Goal: Find specific page/section: Find specific page/section

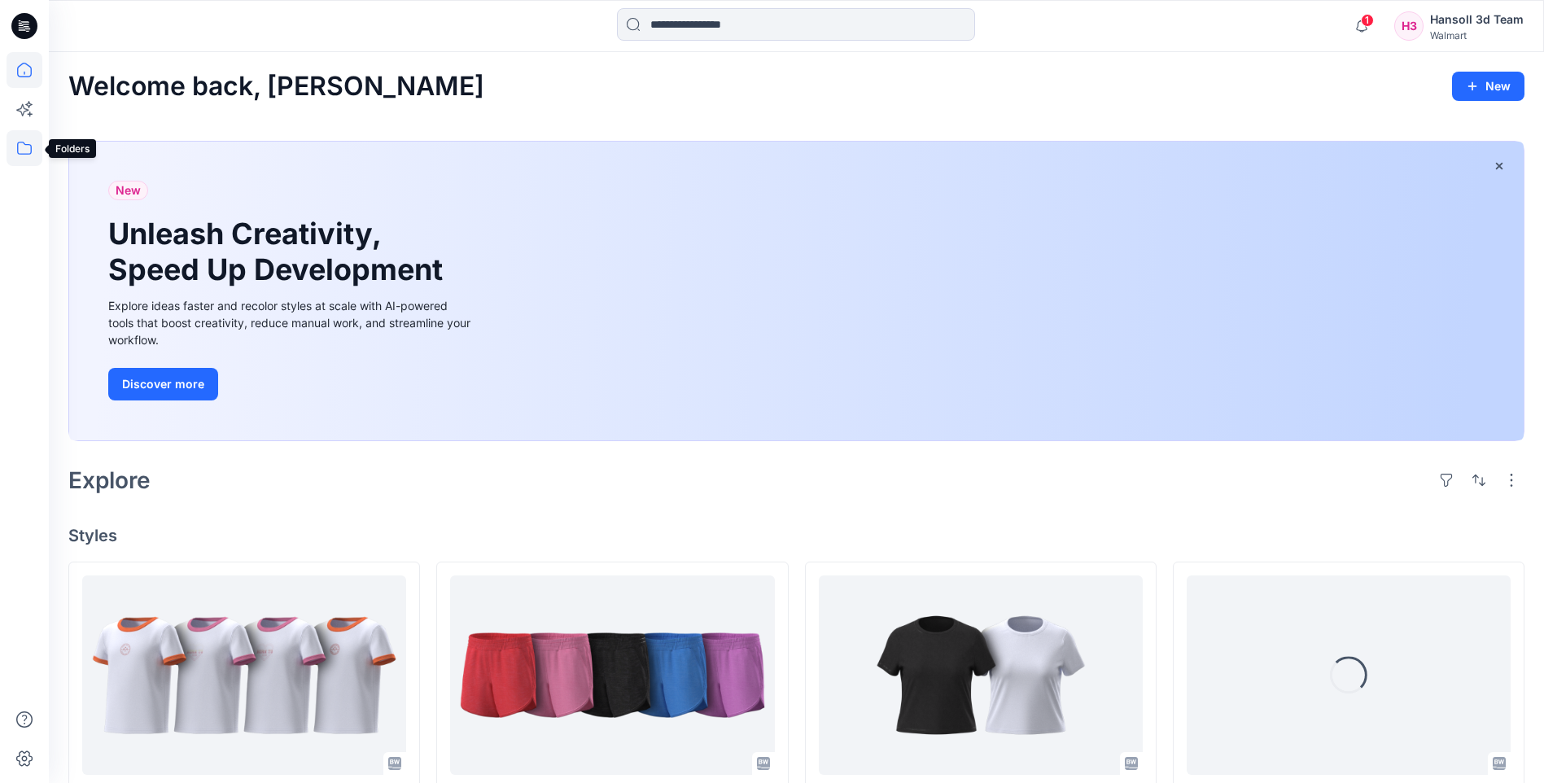
click at [24, 146] on icon at bounding box center [25, 148] width 36 height 36
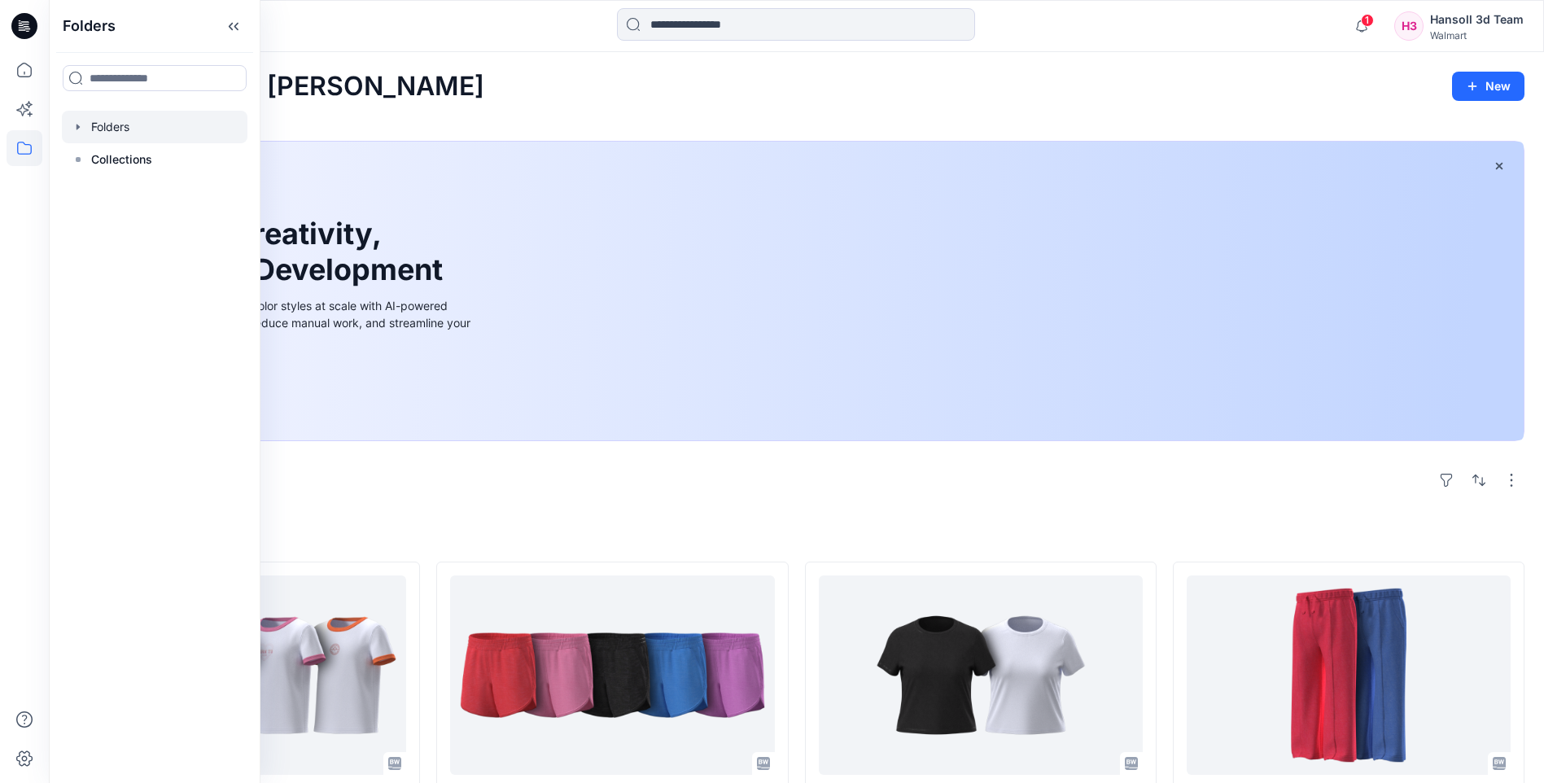
click at [166, 130] on div at bounding box center [155, 127] width 186 height 33
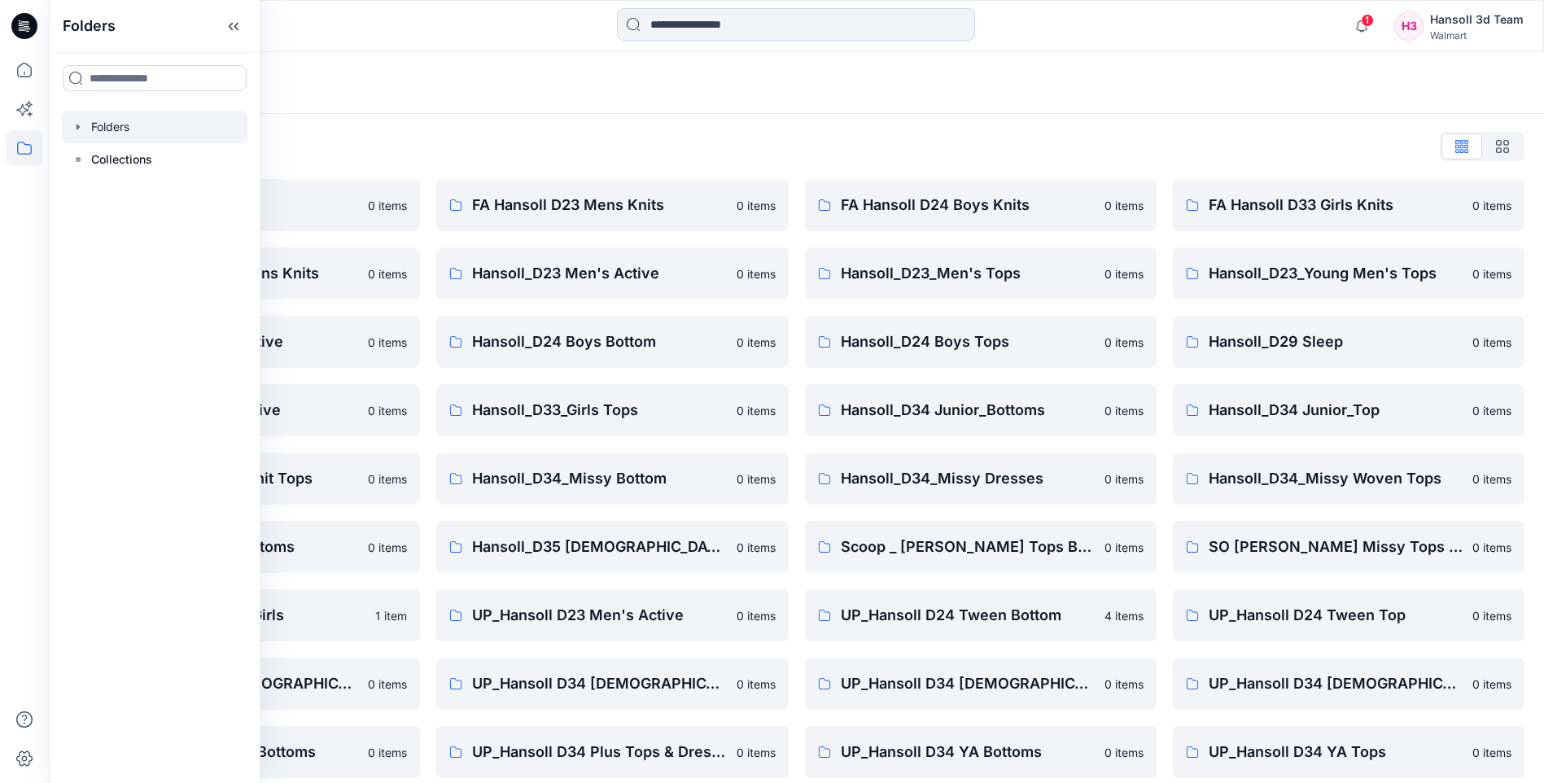
click at [838, 139] on div "Folders List" at bounding box center [796, 146] width 1456 height 26
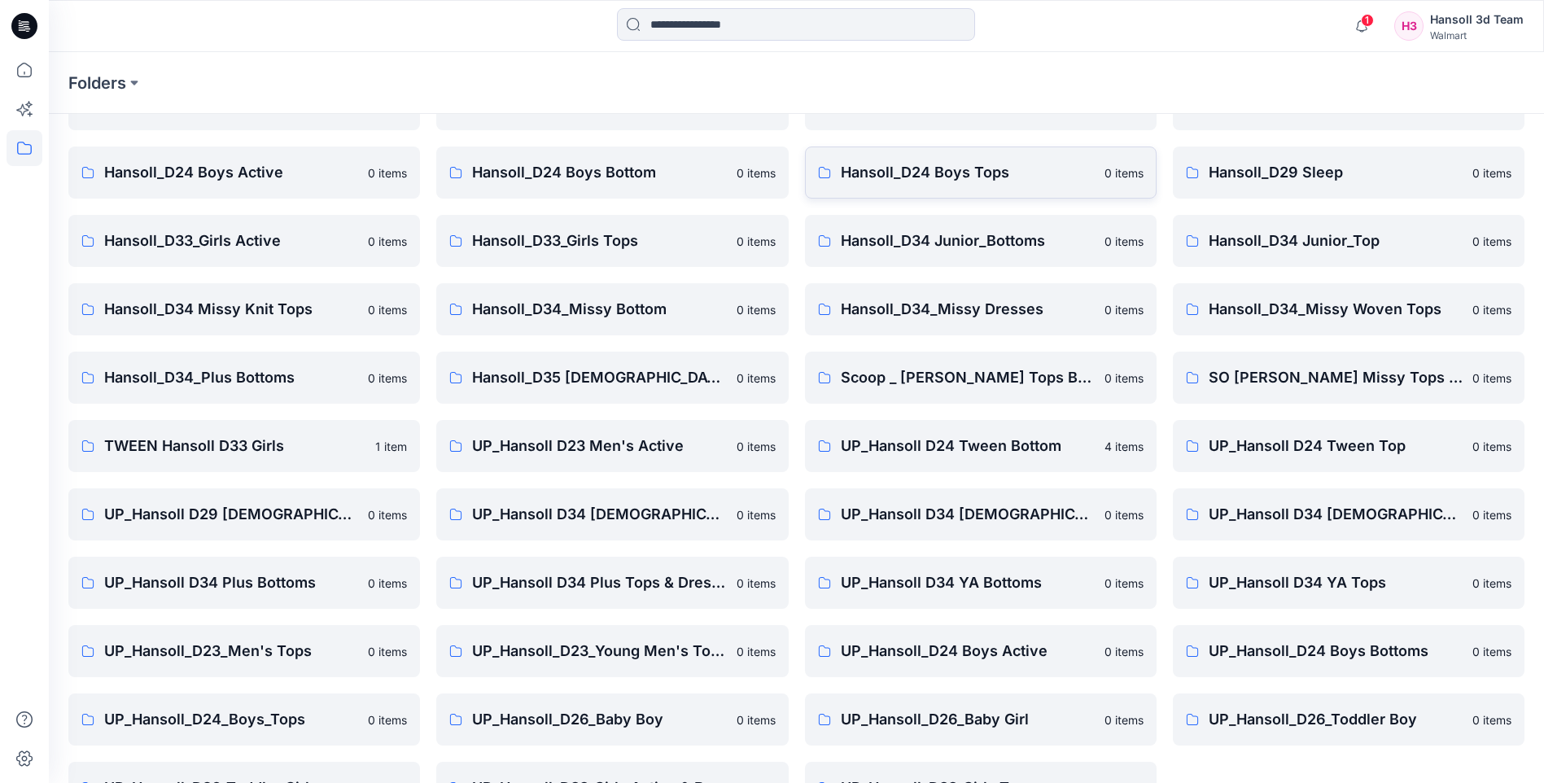
scroll to position [220, 0]
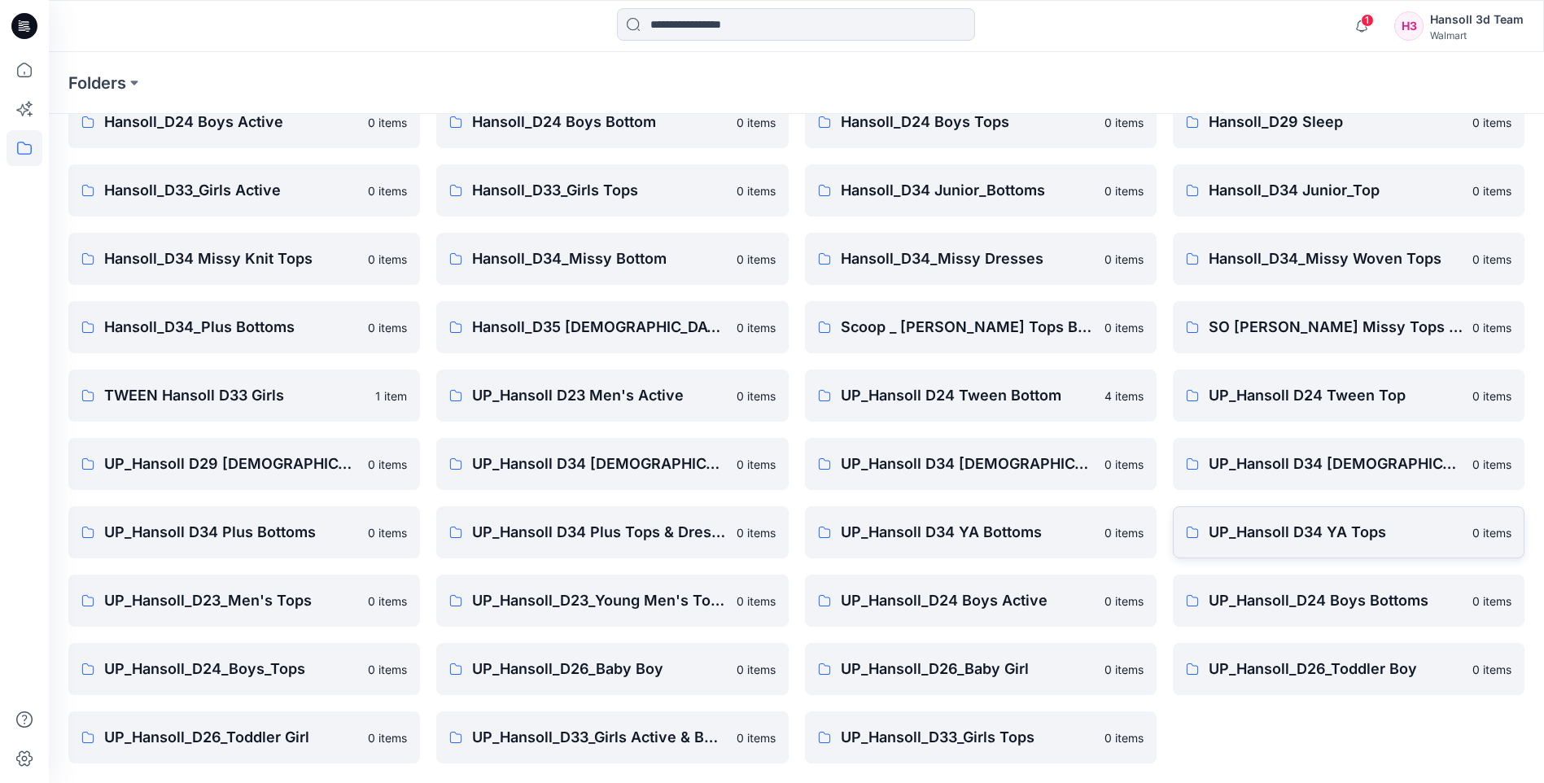
click at [1268, 533] on p "UP_Hansoll D34 YA Tops" at bounding box center [1336, 532] width 254 height 23
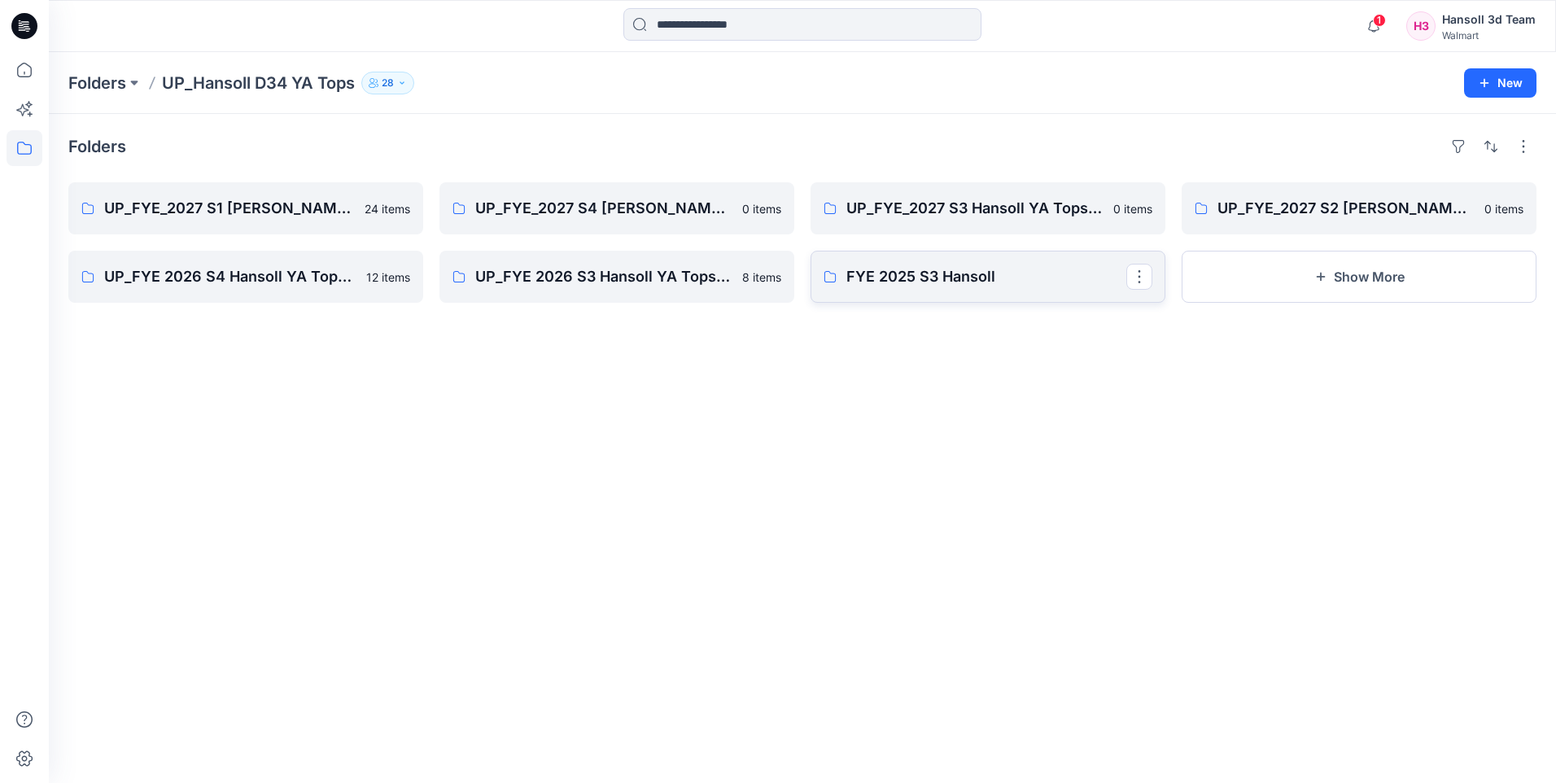
click at [947, 285] on p "FYE 2025 S3 Hansoll" at bounding box center [987, 276] width 280 height 23
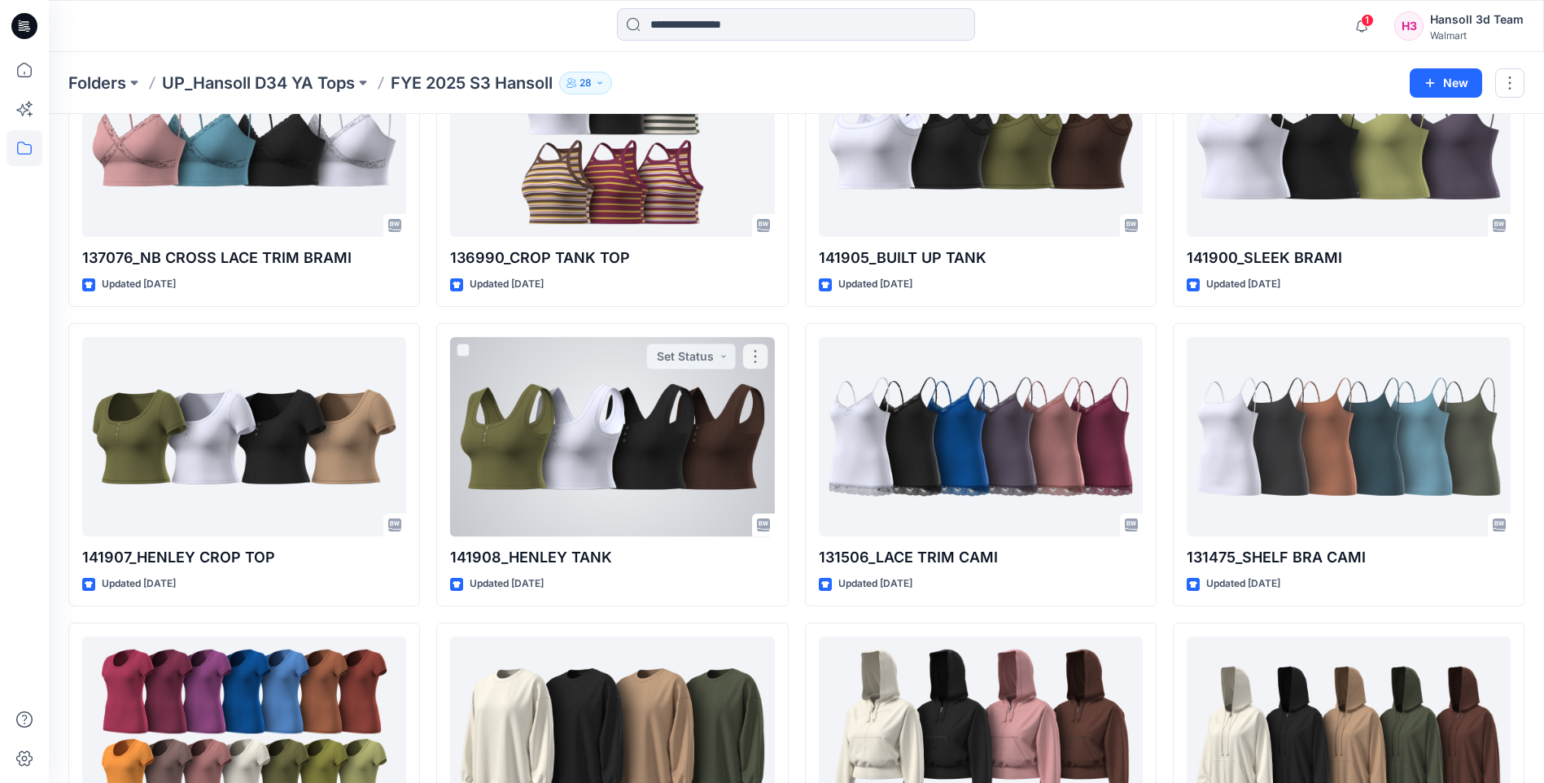
scroll to position [163, 0]
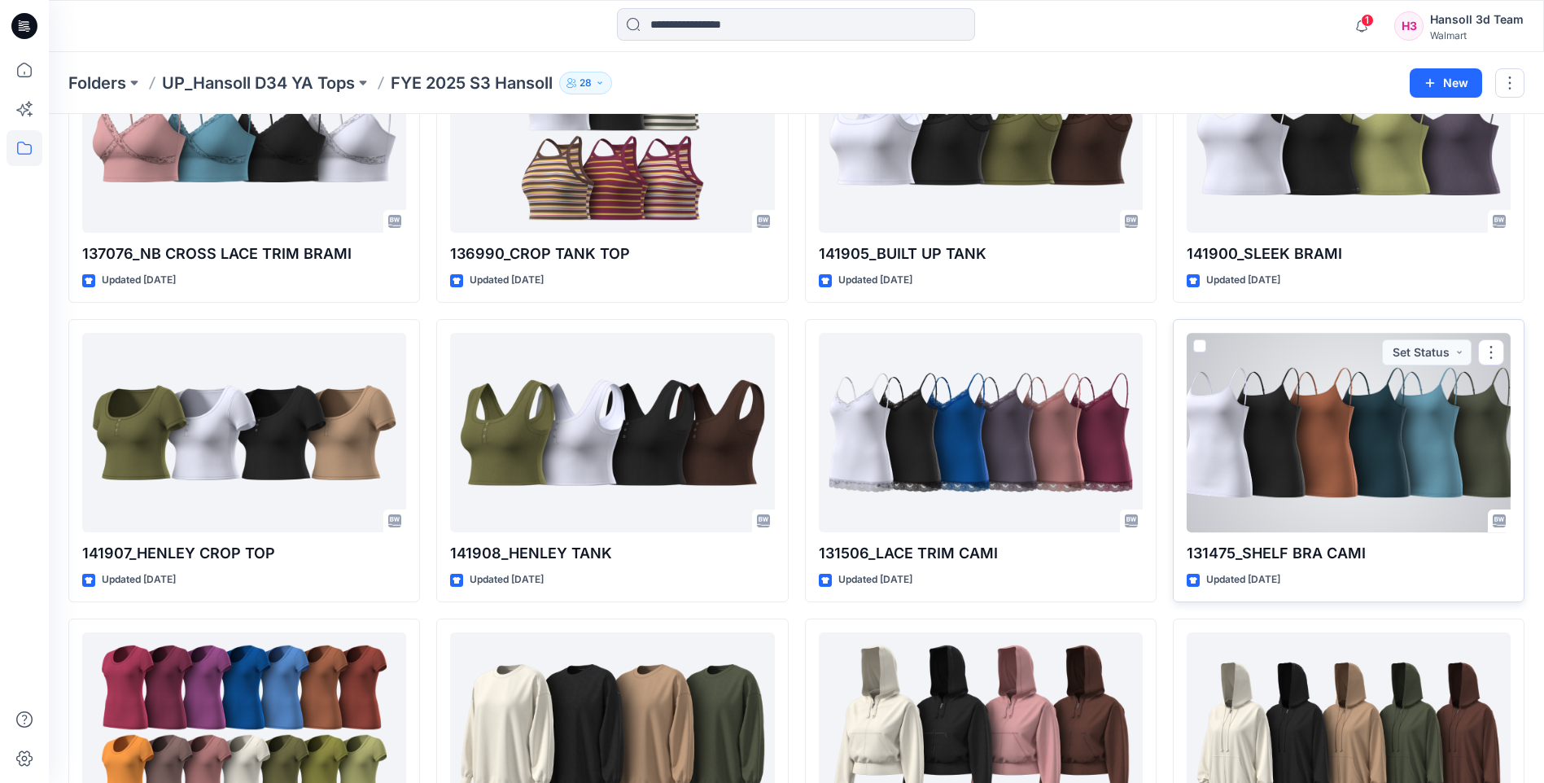
click at [1402, 445] on div at bounding box center [1349, 432] width 324 height 199
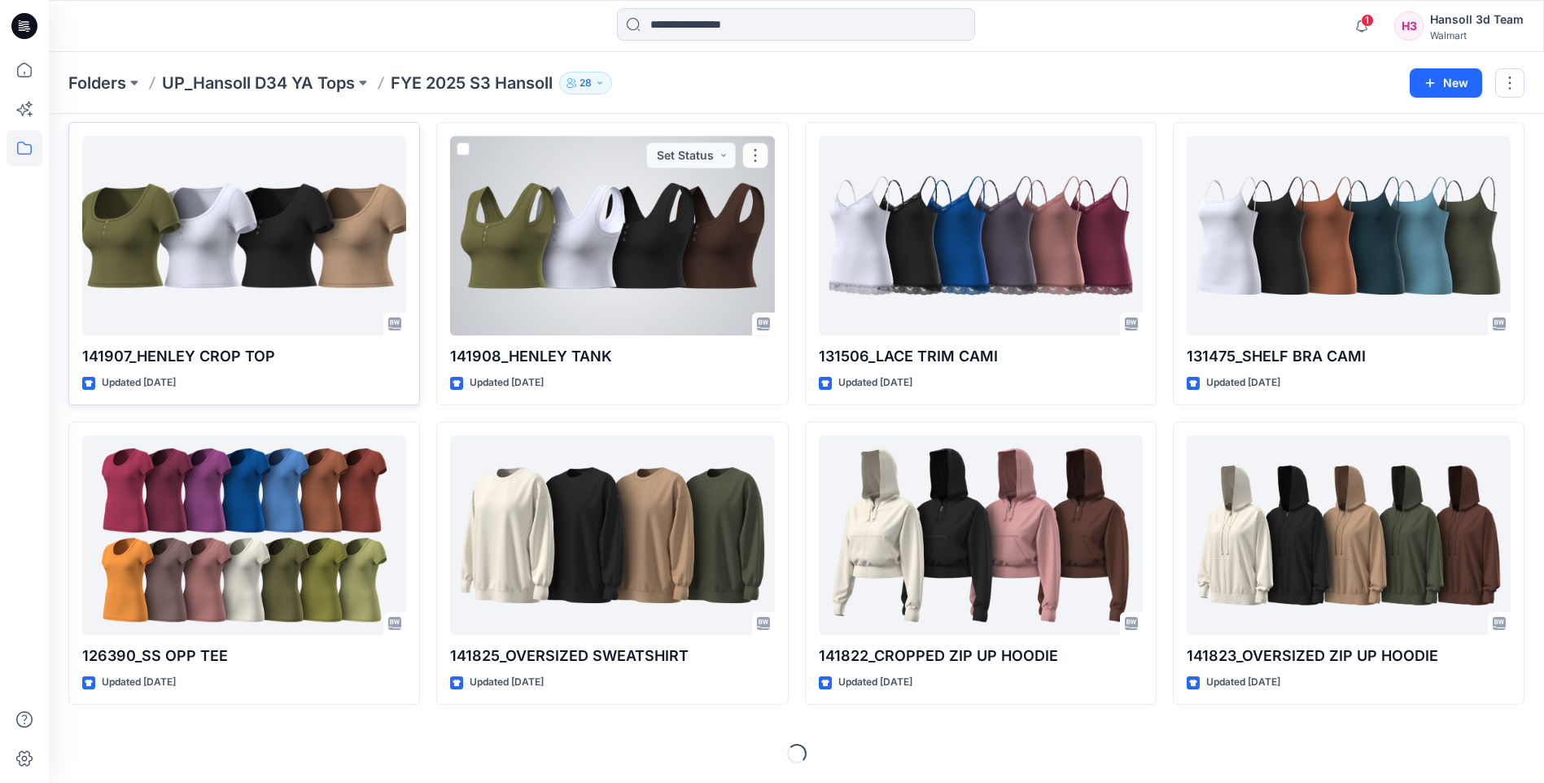
scroll to position [34, 0]
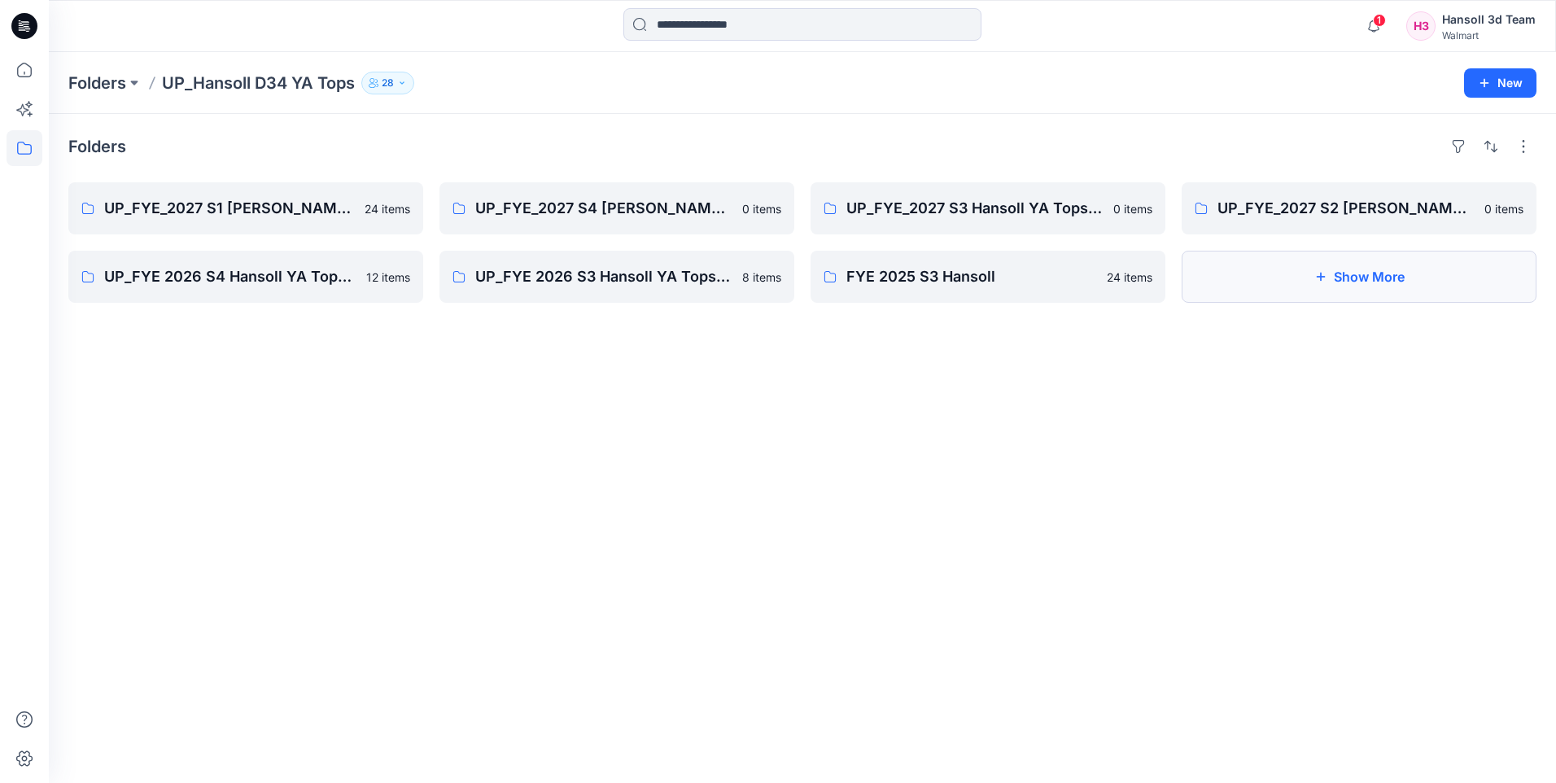
click at [1326, 282] on icon "button" at bounding box center [1321, 276] width 13 height 13
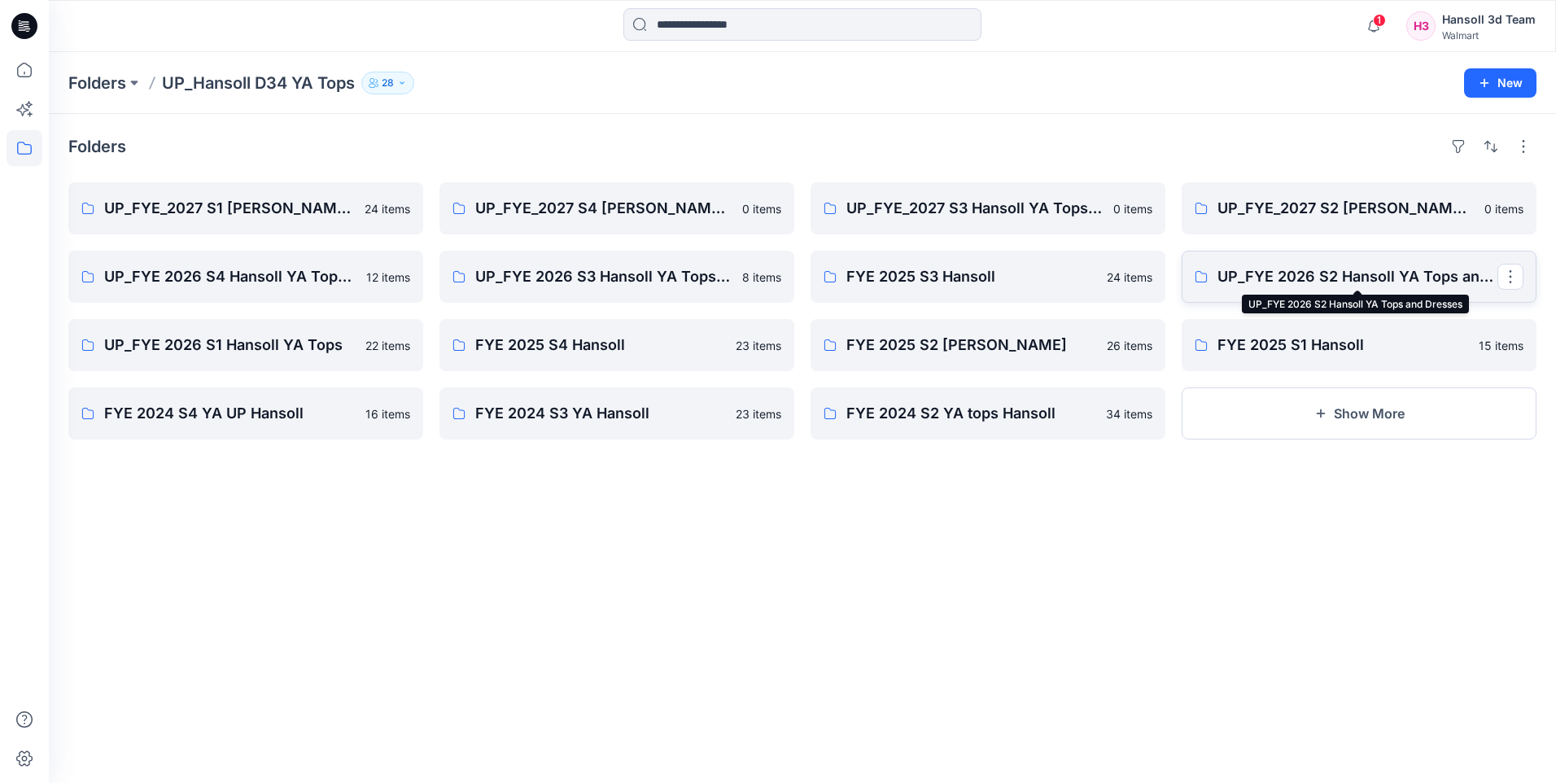
click at [1318, 278] on p "UP_FYE 2026 S2 Hansoll YA Tops and Dresses" at bounding box center [1358, 276] width 280 height 23
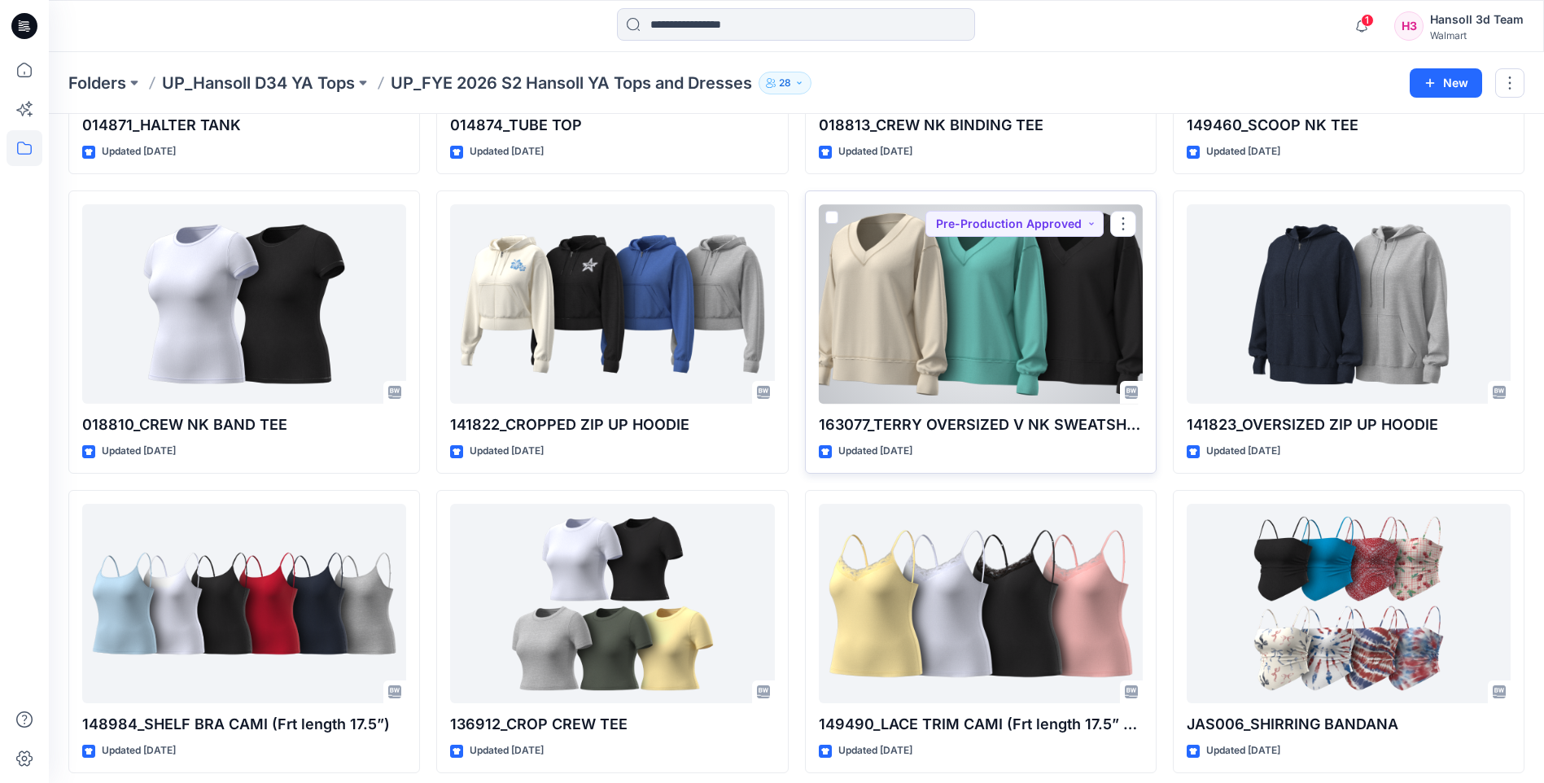
scroll to position [326, 0]
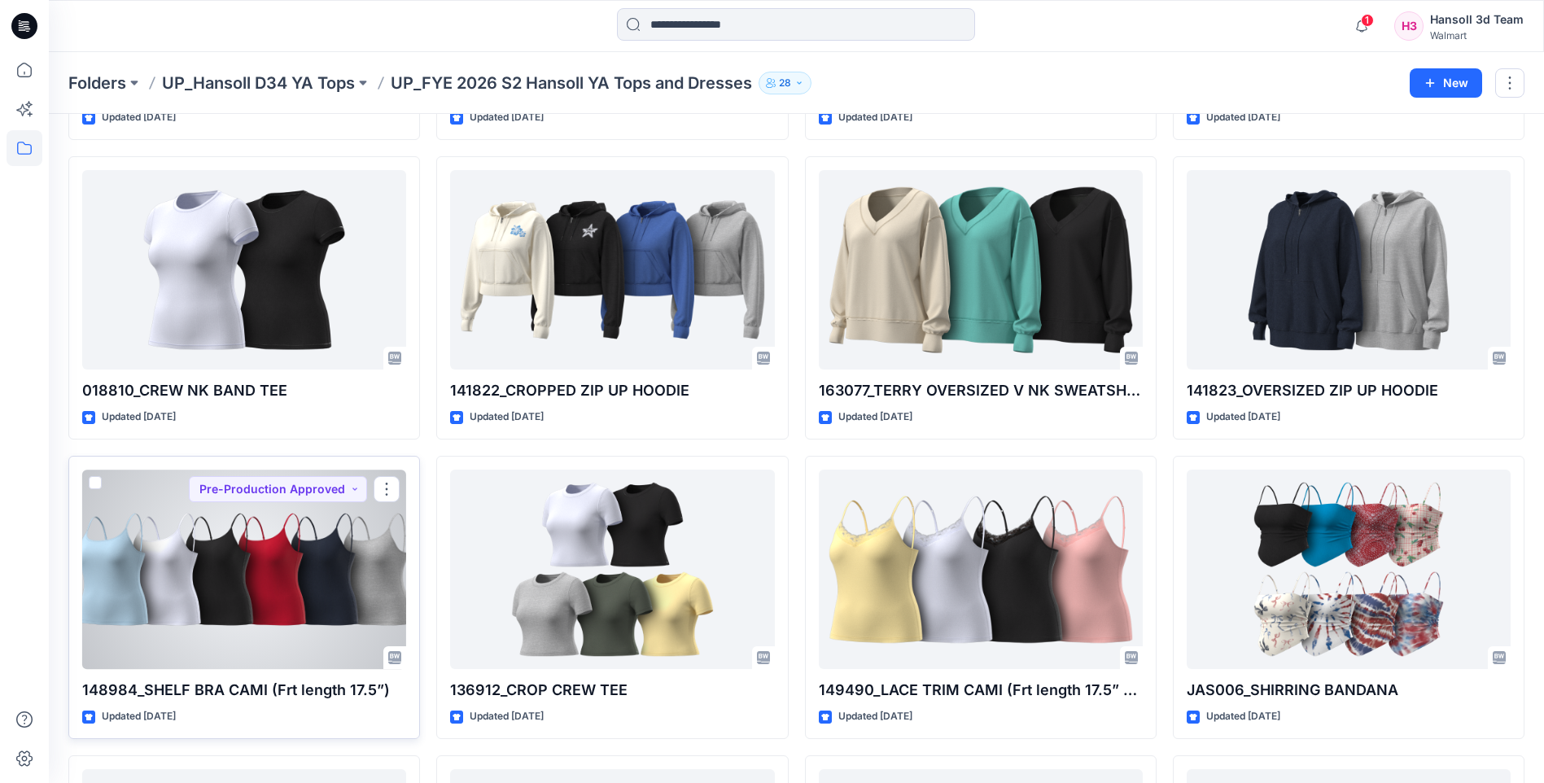
click at [334, 529] on div at bounding box center [244, 569] width 324 height 199
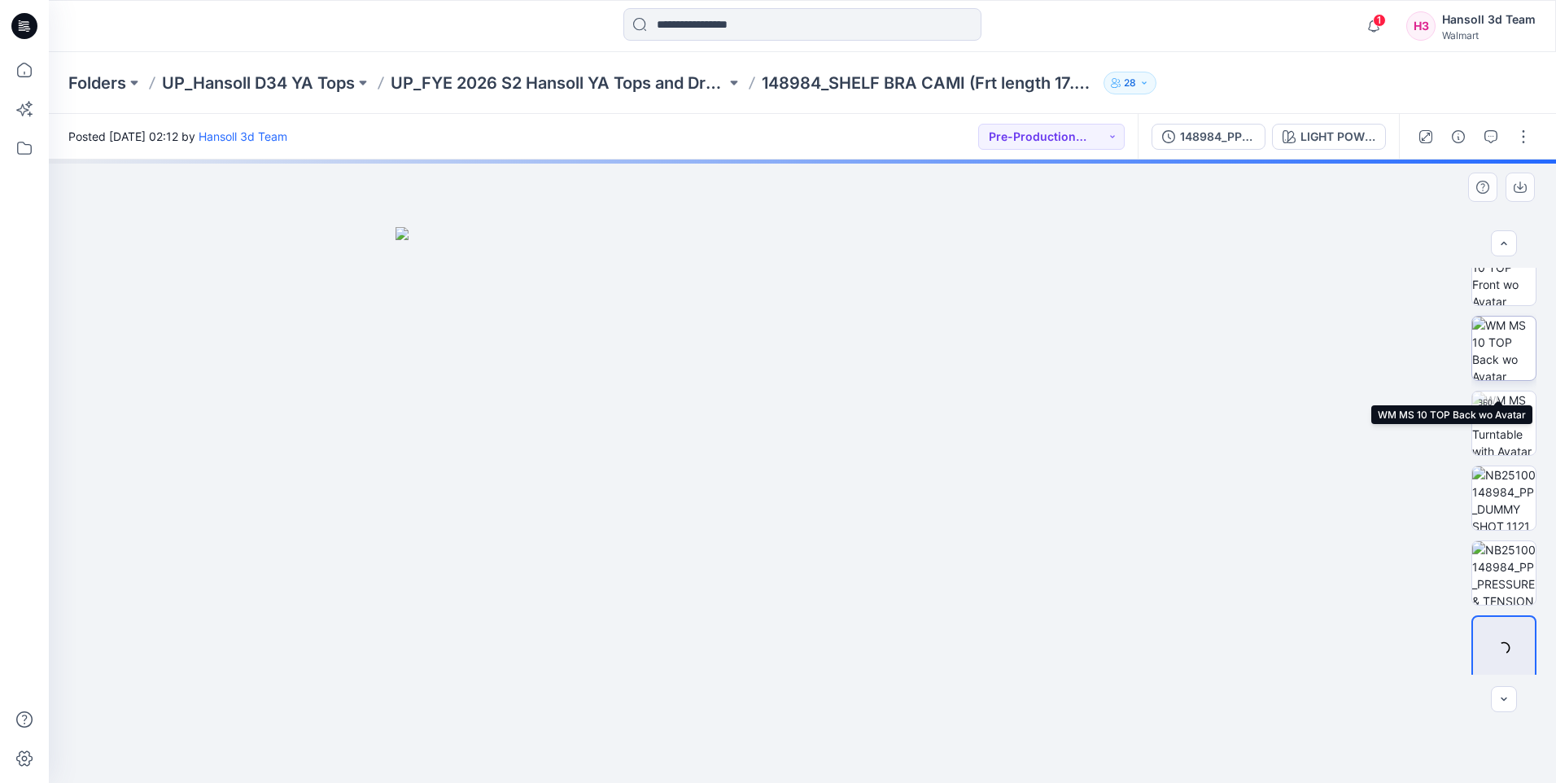
scroll to position [107, 0]
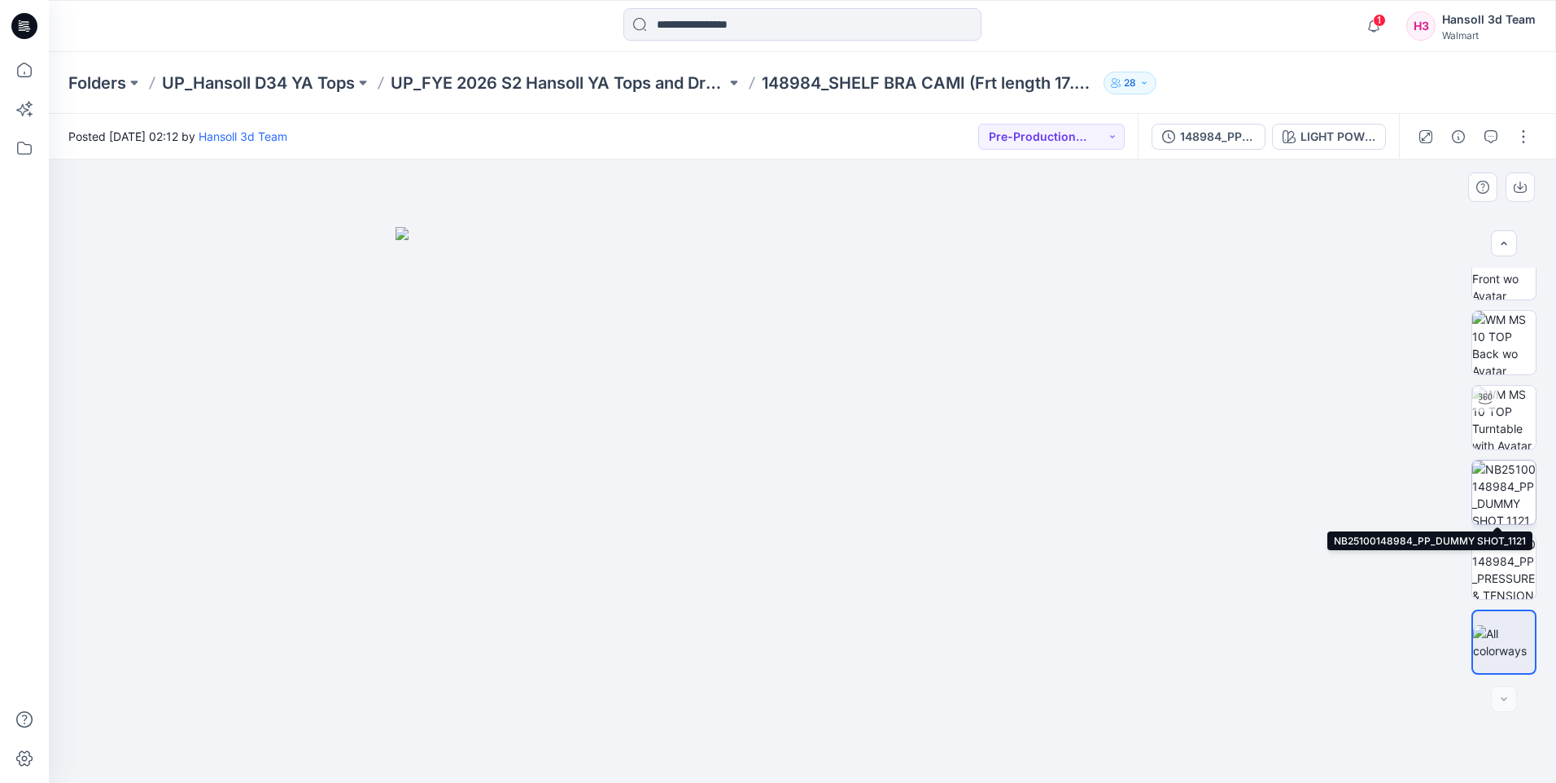
click at [1509, 497] on img at bounding box center [1503, 492] width 63 height 63
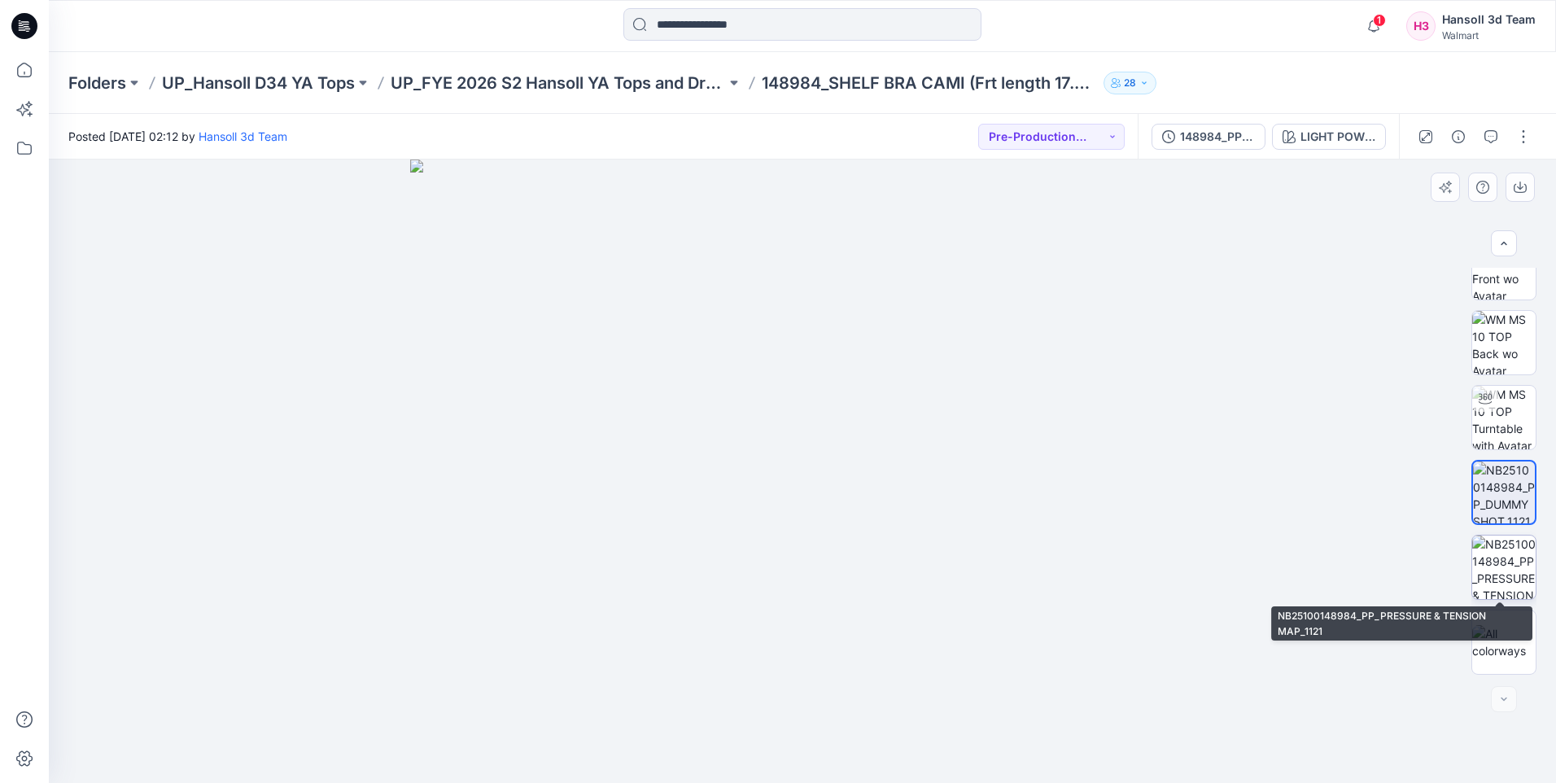
click at [1506, 549] on img at bounding box center [1503, 567] width 63 height 63
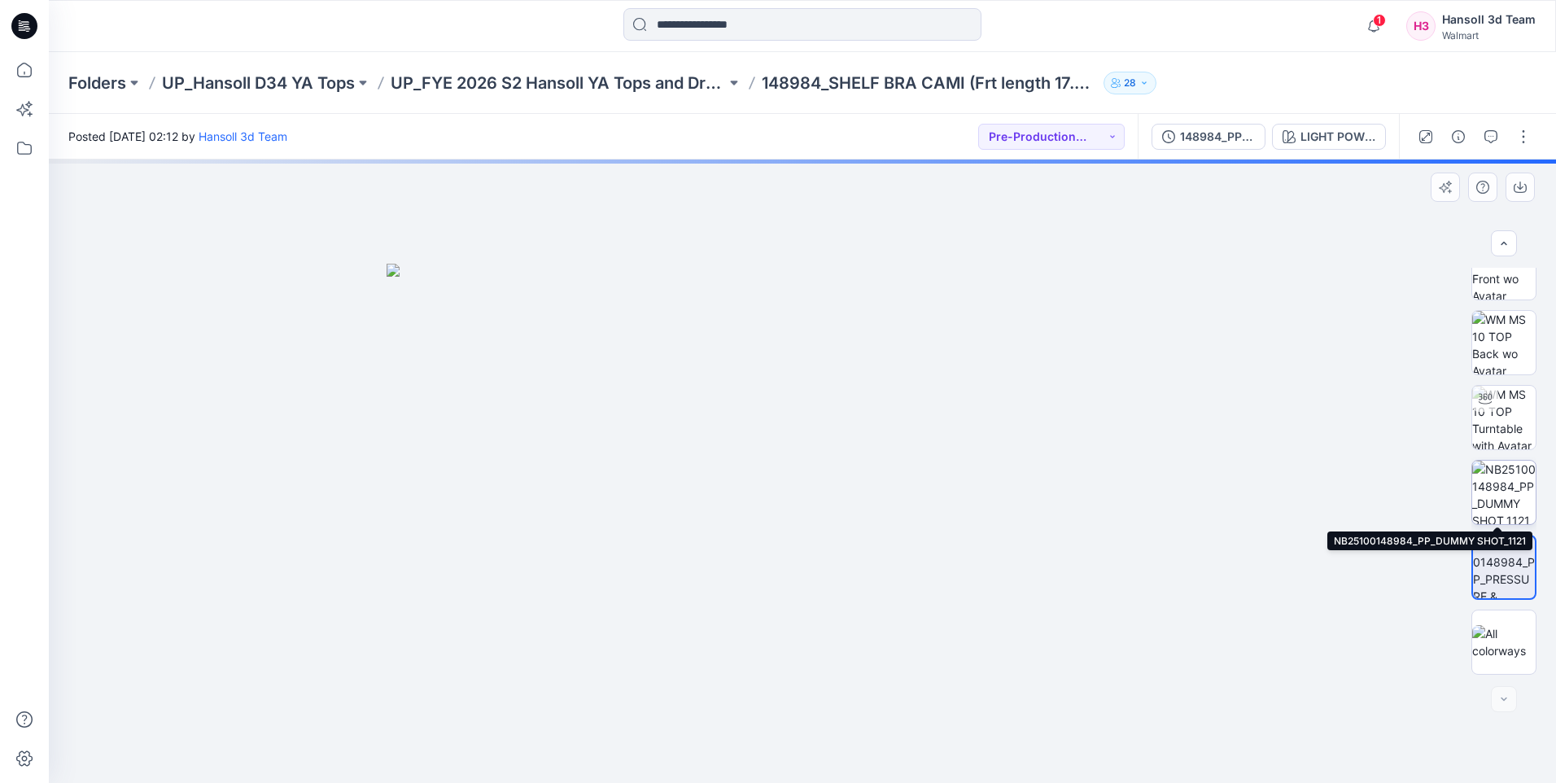
click at [1494, 488] on img at bounding box center [1503, 492] width 63 height 63
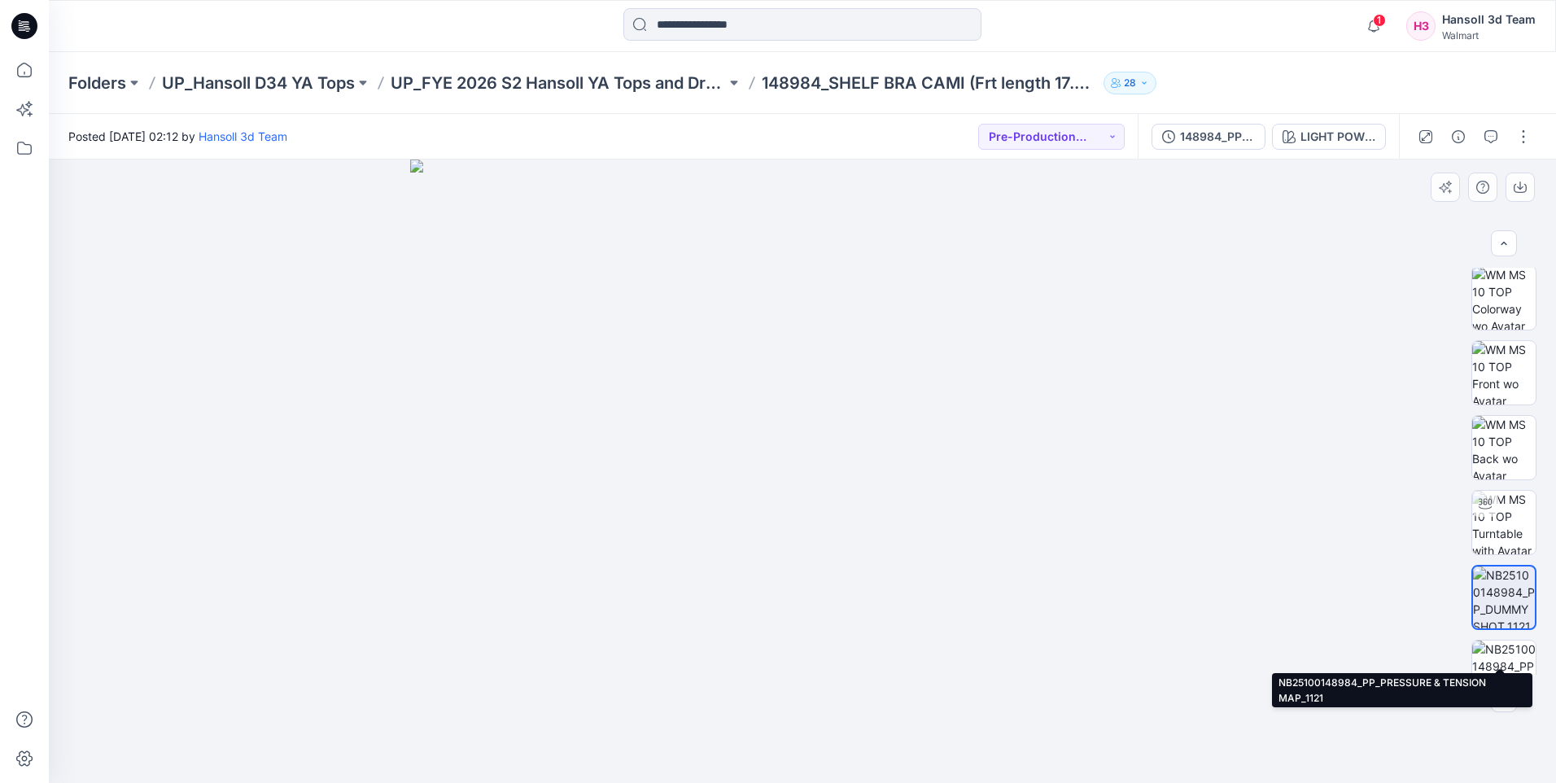
scroll to position [0, 0]
click at [1510, 531] on img at bounding box center [1503, 524] width 63 height 63
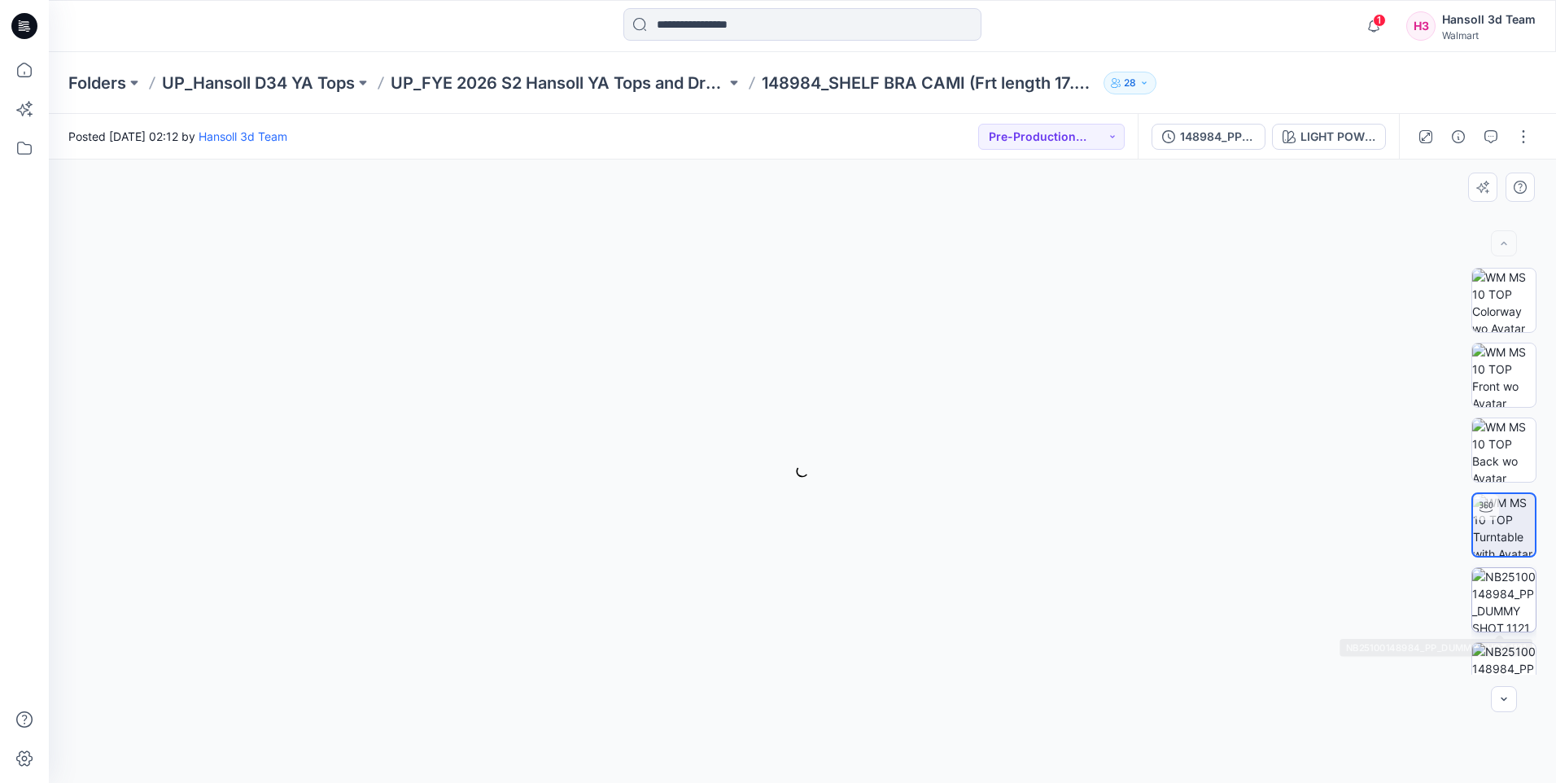
click at [1503, 603] on img at bounding box center [1503, 599] width 63 height 63
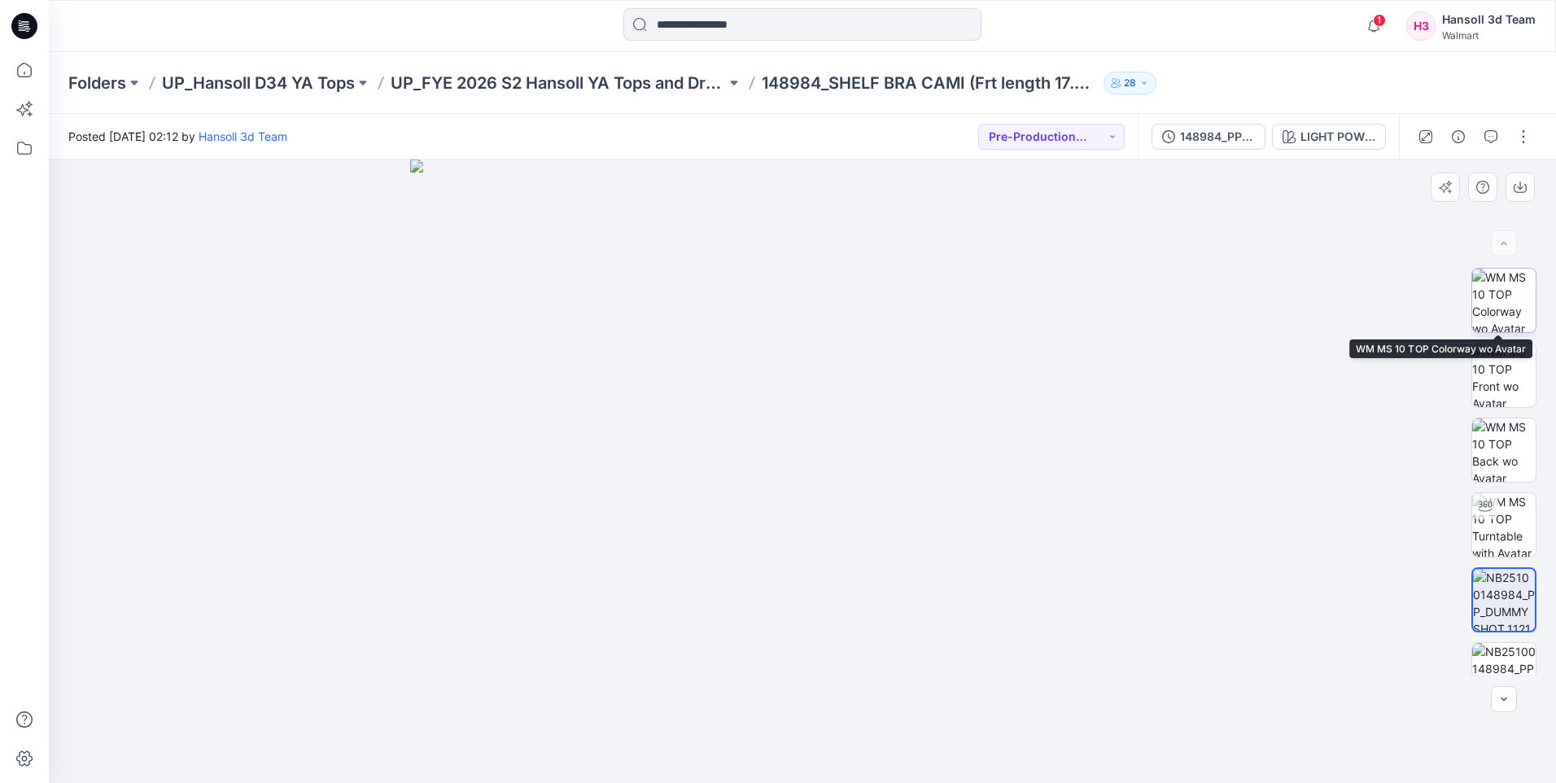
click at [1497, 284] on img at bounding box center [1503, 300] width 63 height 63
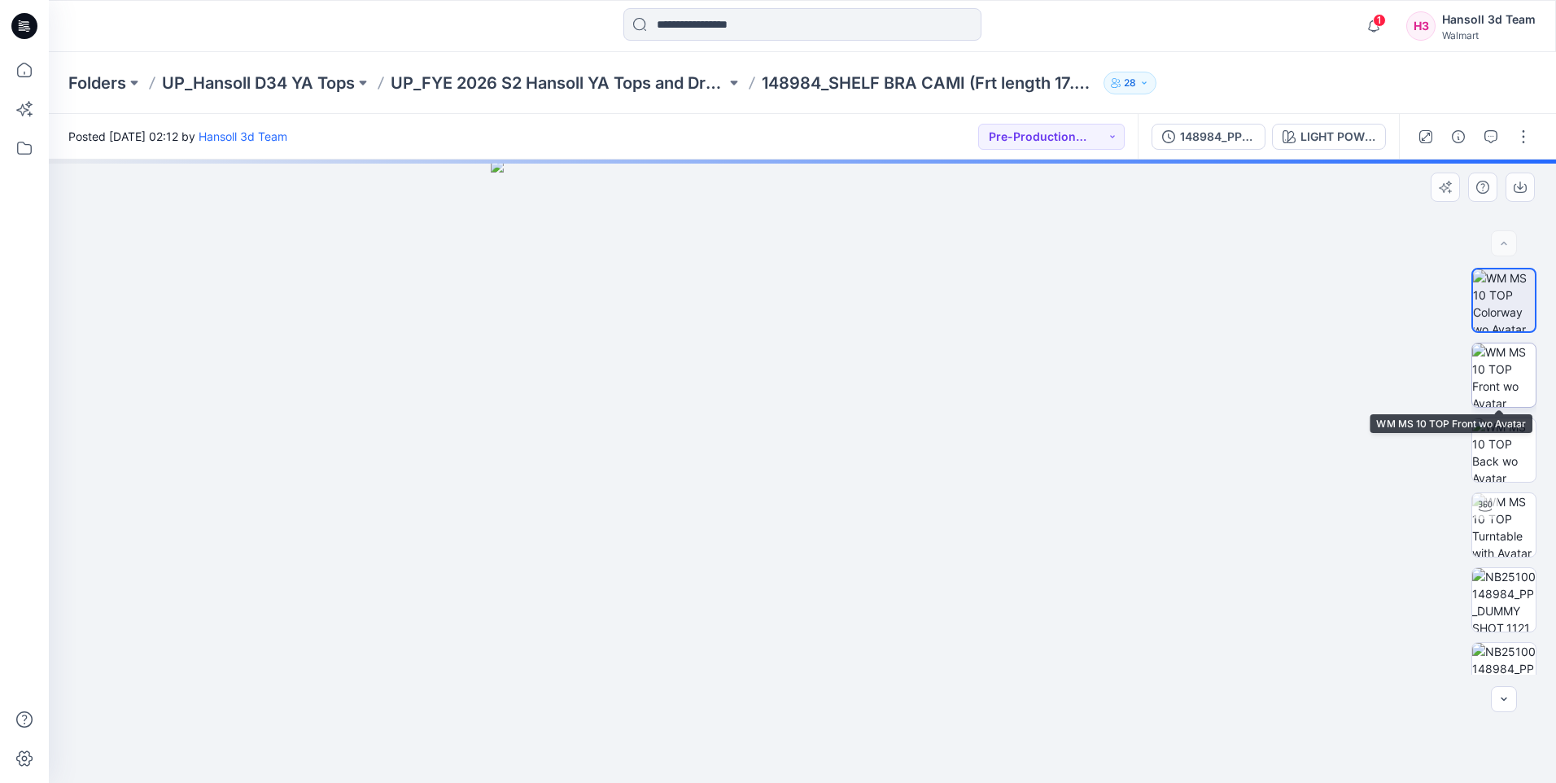
click at [1490, 400] on img at bounding box center [1503, 374] width 63 height 63
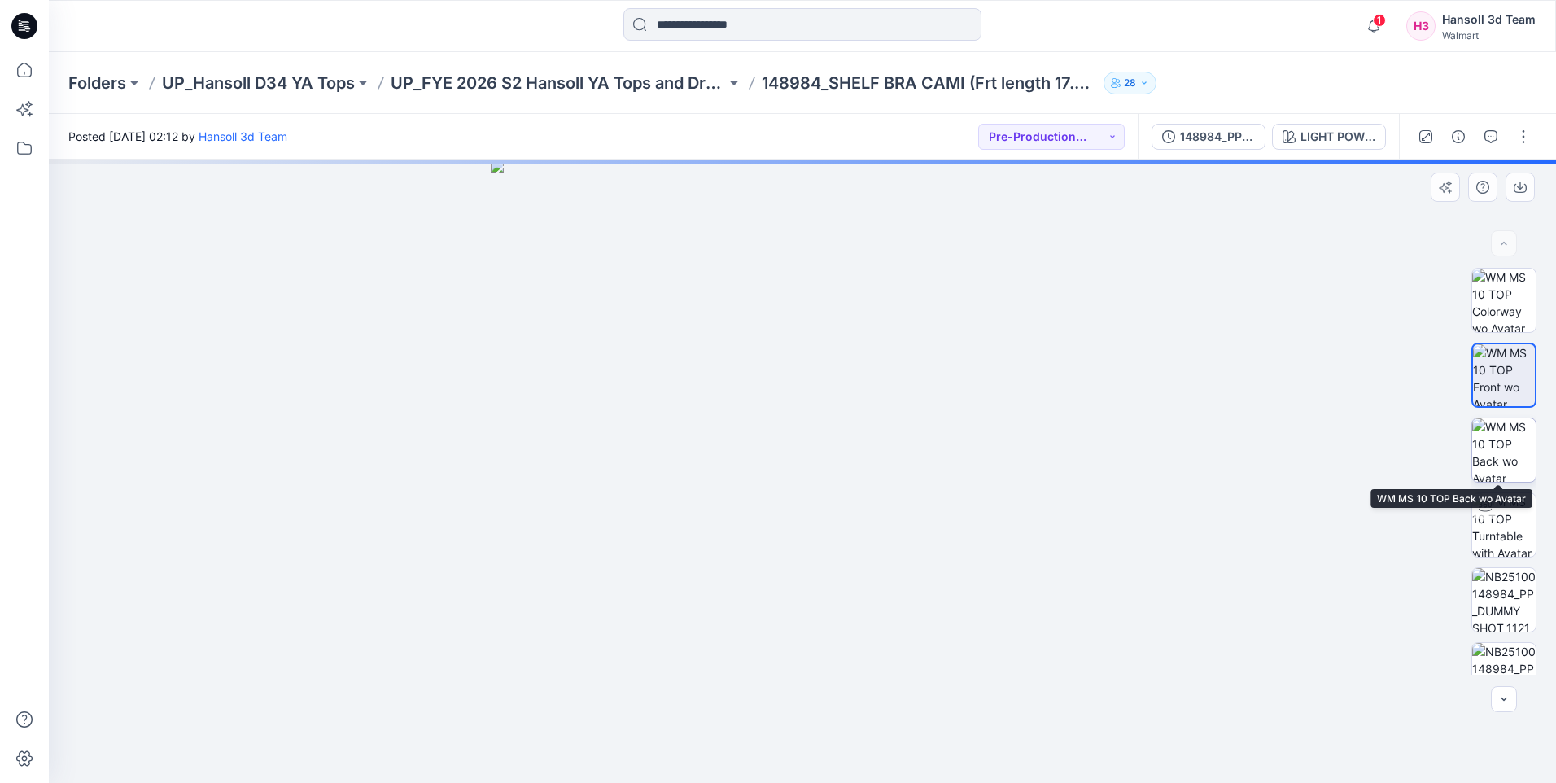
click at [1502, 442] on img at bounding box center [1503, 449] width 63 height 63
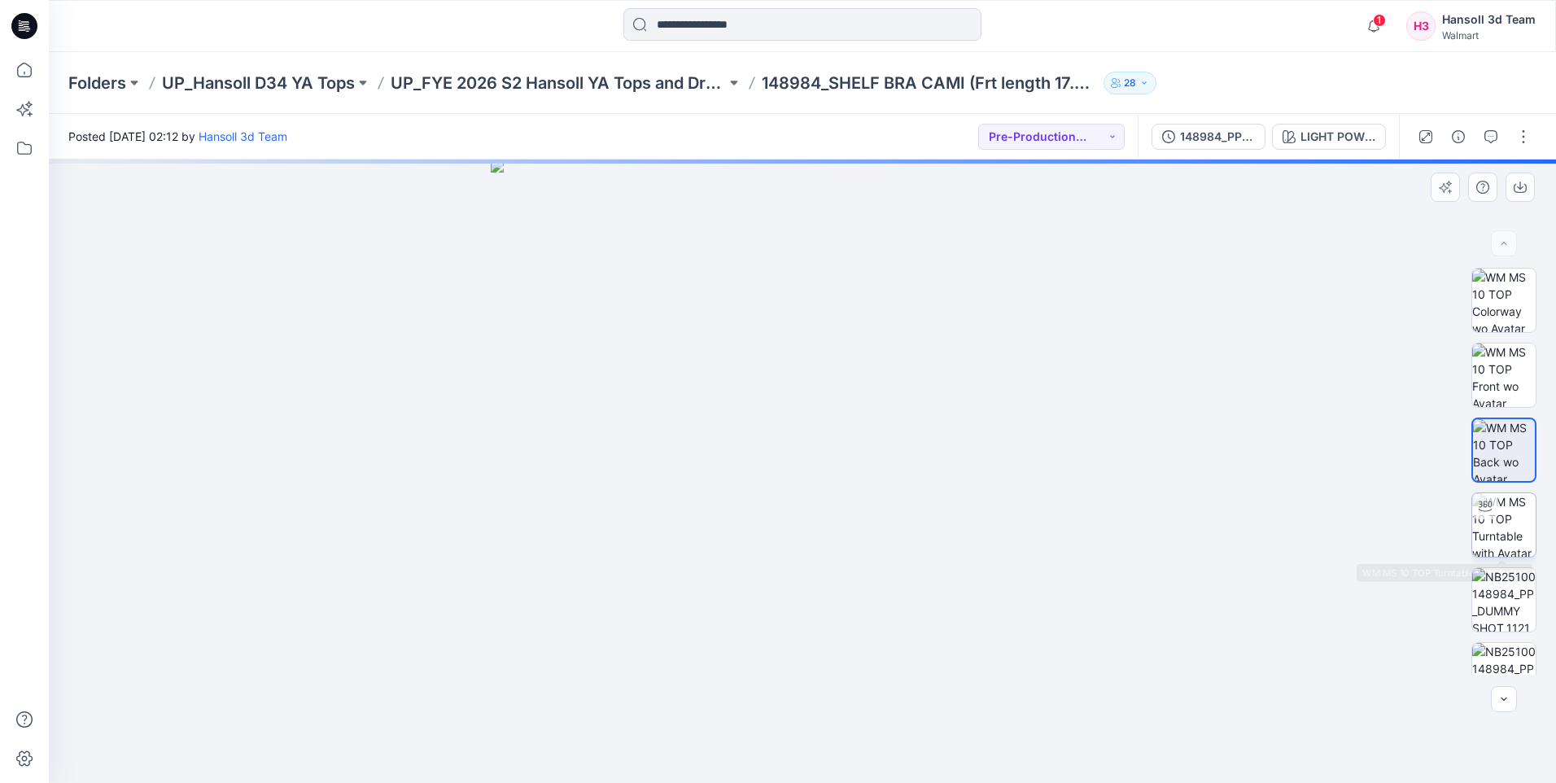
click at [1499, 539] on img at bounding box center [1503, 524] width 63 height 63
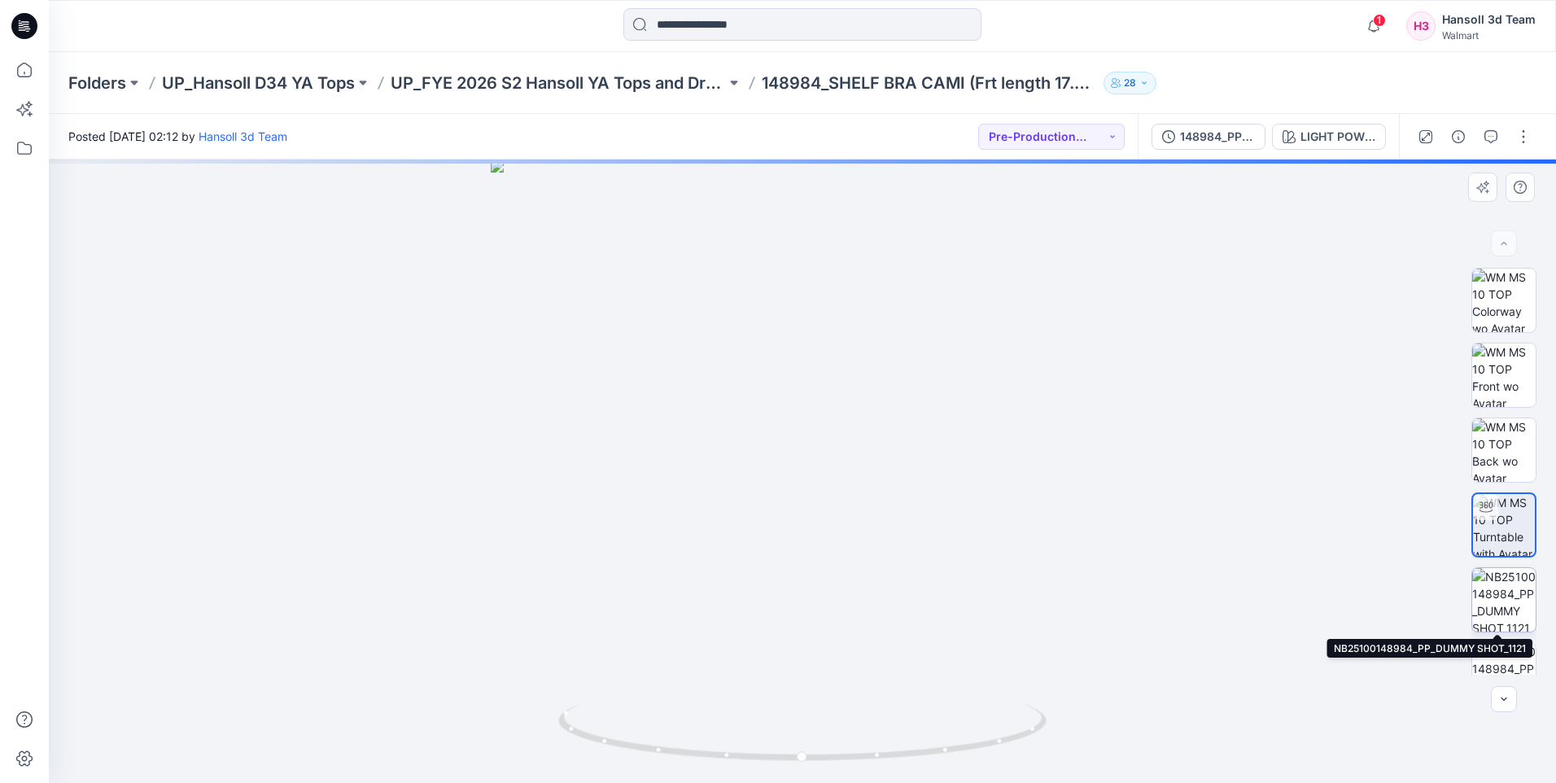
click at [1495, 601] on img at bounding box center [1503, 599] width 63 height 63
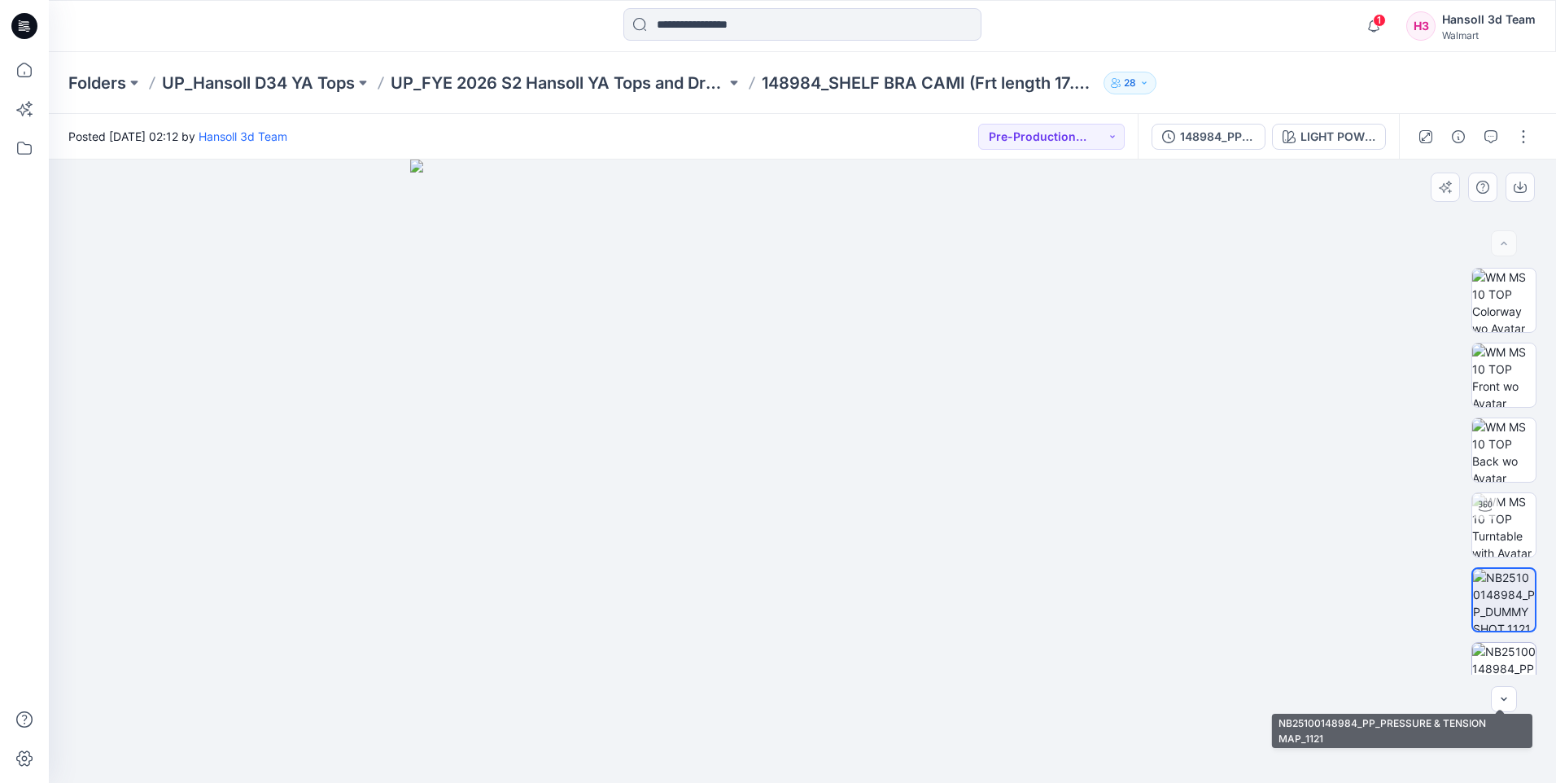
click at [1499, 659] on img at bounding box center [1503, 674] width 63 height 63
